Goal: Task Accomplishment & Management: Manage account settings

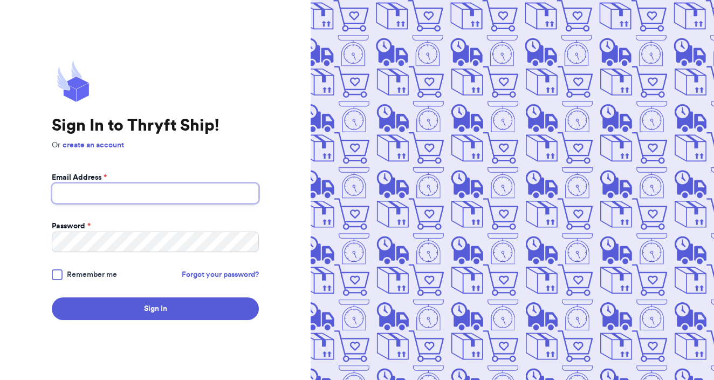
type input "hunterbeck77@gmail.com"
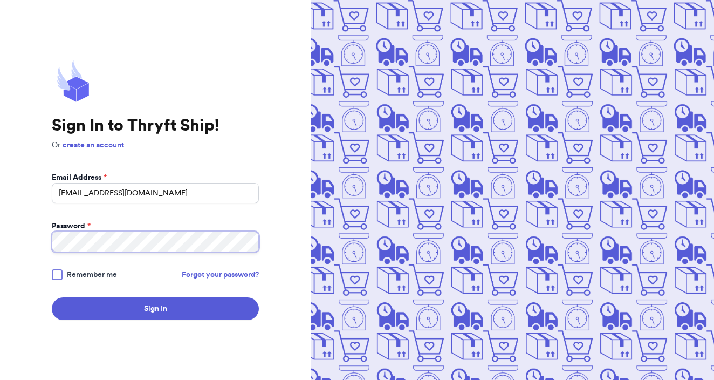
click at [155, 308] on button "Sign In" at bounding box center [155, 308] width 207 height 23
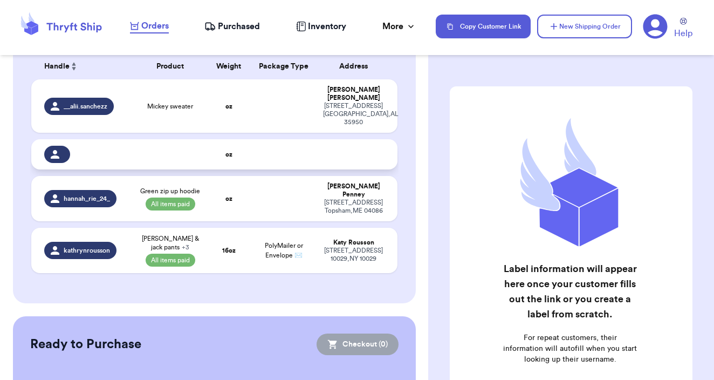
scroll to position [100, 0]
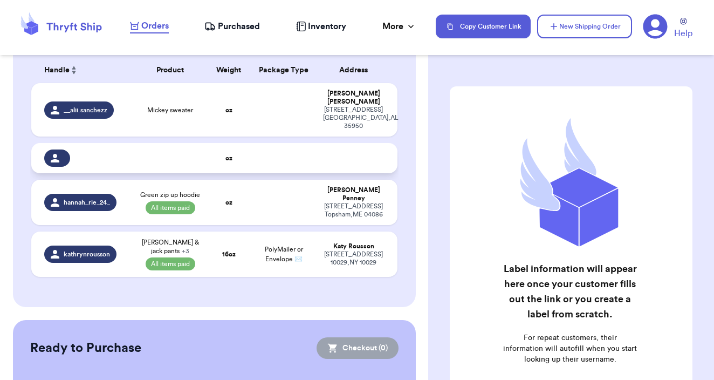
click at [51, 162] on icon at bounding box center [55, 158] width 9 height 9
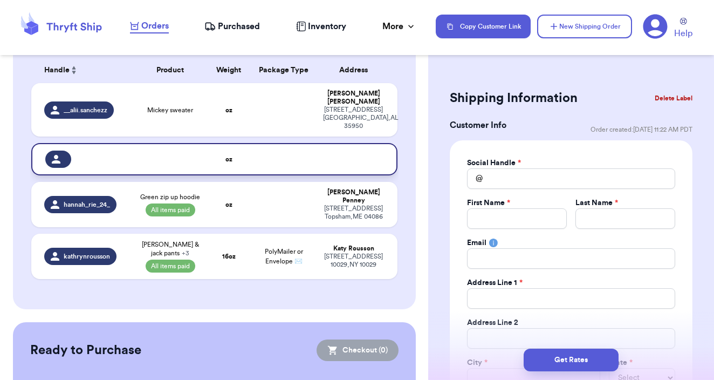
click at [251, 175] on td at bounding box center [284, 159] width 66 height 32
click at [677, 95] on button "Delete Label" at bounding box center [673, 98] width 46 height 24
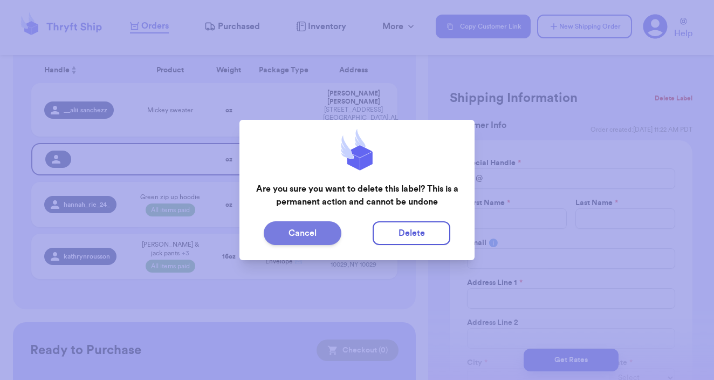
click at [325, 230] on button "Cancel" at bounding box center [303, 233] width 78 height 24
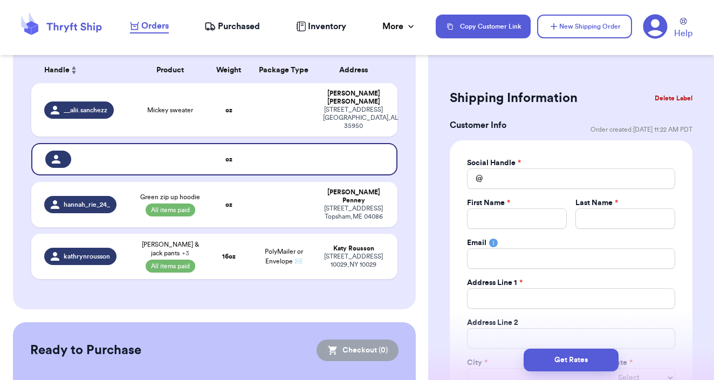
scroll to position [0, 0]
click at [688, 100] on button "Delete Label" at bounding box center [673, 98] width 46 height 24
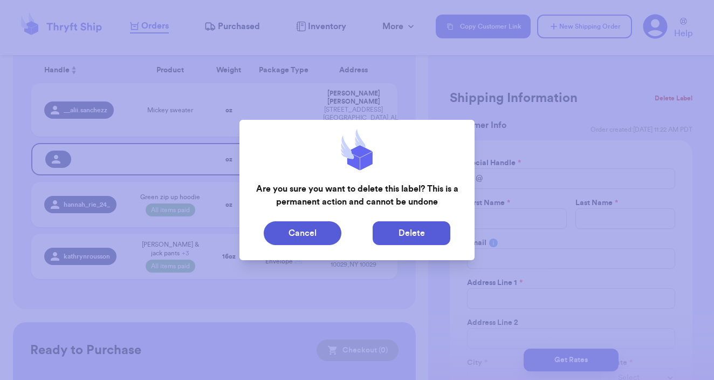
click at [435, 234] on button "Delete" at bounding box center [412, 233] width 78 height 24
type input "Mickey sweater"
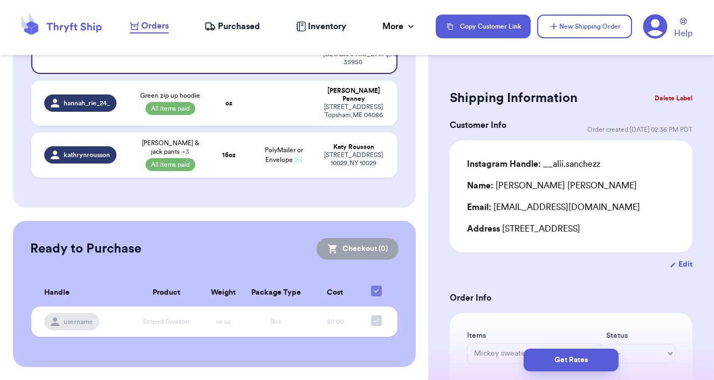
scroll to position [301, 1]
click at [143, 325] on span "Striped Sweater" at bounding box center [166, 321] width 47 height 6
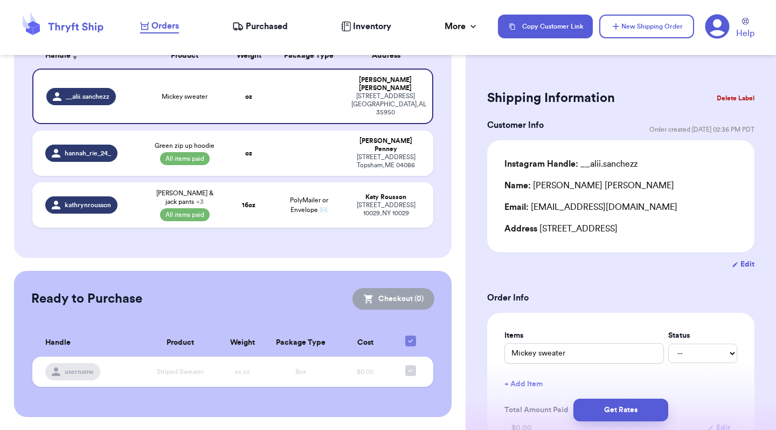
scroll to position [0, 0]
click at [169, 23] on span "Orders" at bounding box center [165, 25] width 27 height 13
click at [264, 29] on span "Purchased" at bounding box center [267, 26] width 42 height 13
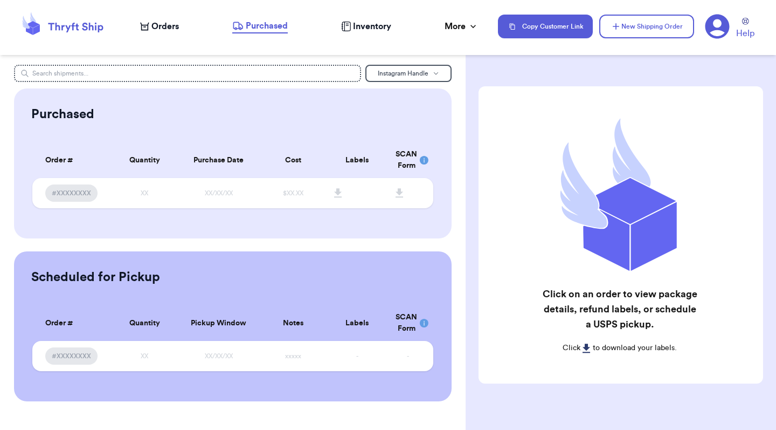
click at [162, 31] on span "Orders" at bounding box center [165, 26] width 27 height 13
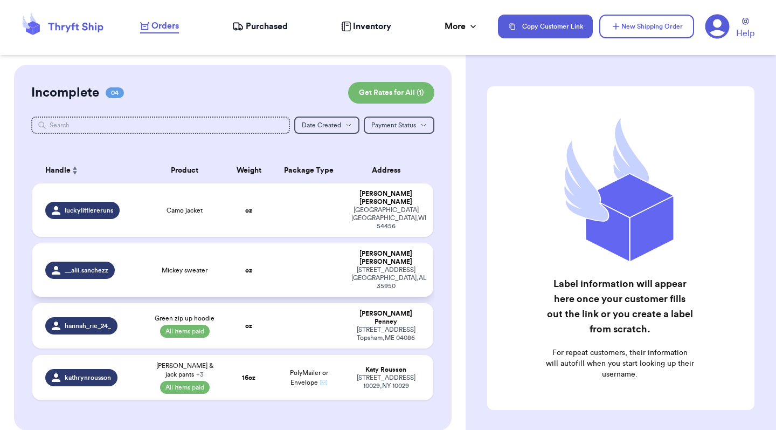
click at [328, 260] on td at bounding box center [309, 269] width 72 height 53
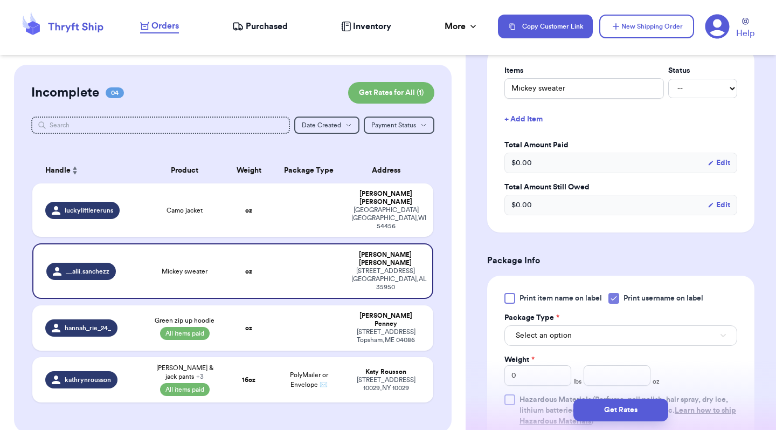
scroll to position [264, 0]
select select "paid"
click at [285, 217] on td at bounding box center [309, 209] width 72 height 53
type input "Camo jacket"
select select "unknown"
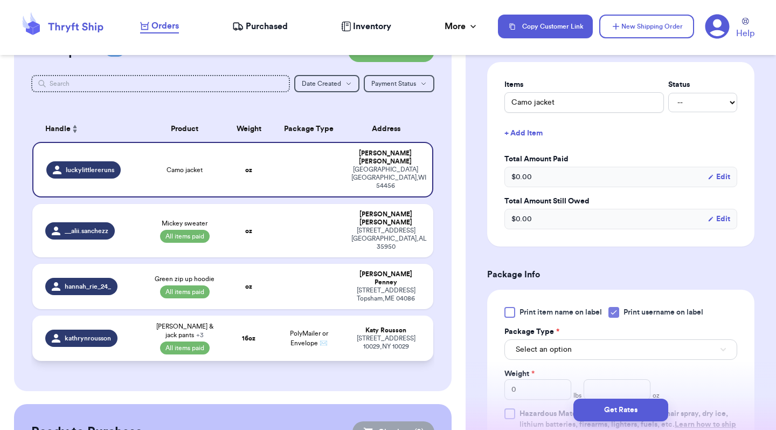
scroll to position [40, 0]
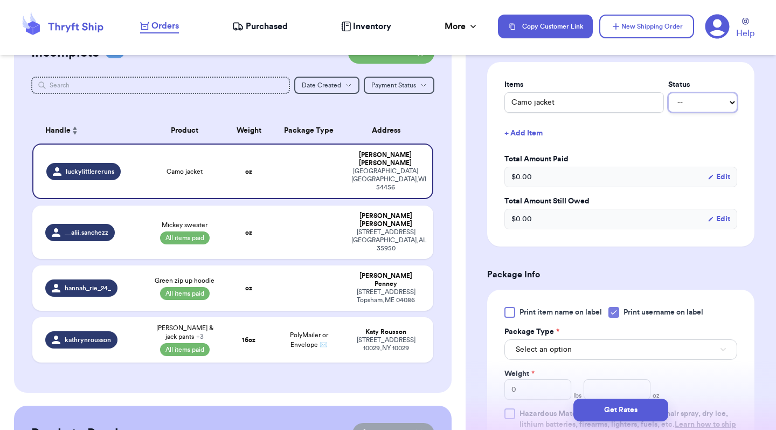
select select "paid"
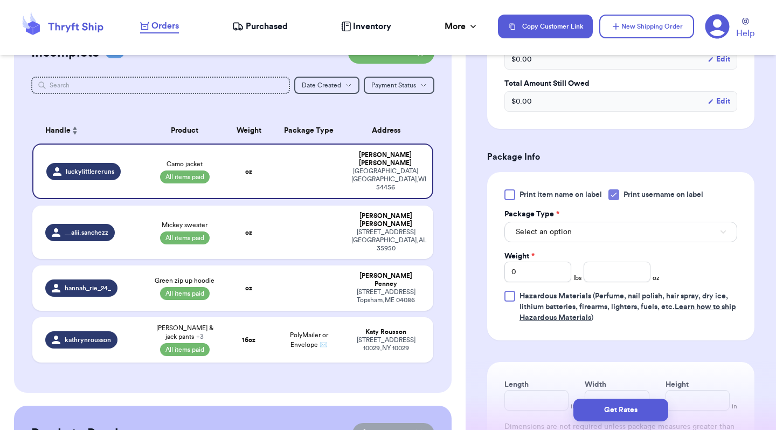
scroll to position [379, 0]
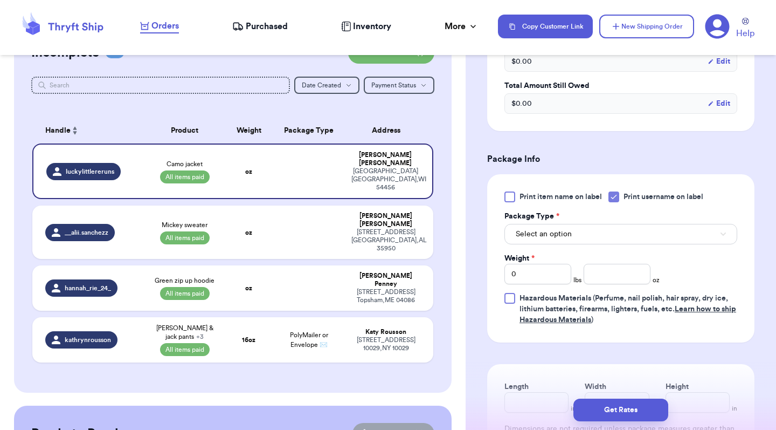
click at [598, 224] on button "Select an option" at bounding box center [621, 234] width 233 height 20
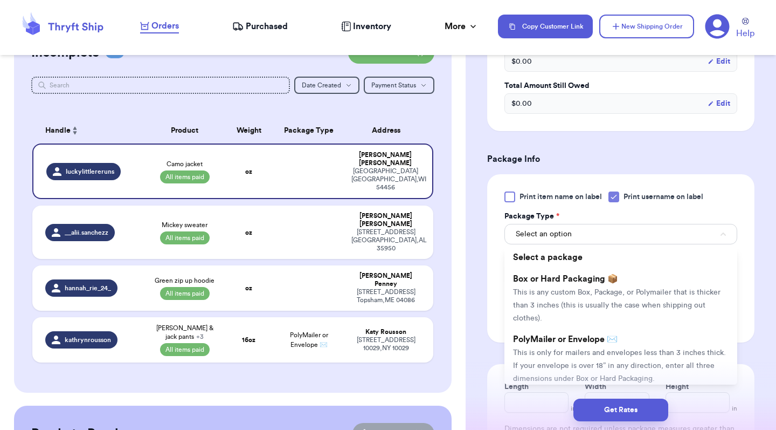
scroll to position [0, 0]
click at [540, 5] on header "Orders Purchased Inventory More Stats Completed Orders Copy Customer Link New S…" at bounding box center [388, 27] width 776 height 55
